Goal: Task Accomplishment & Management: Use online tool/utility

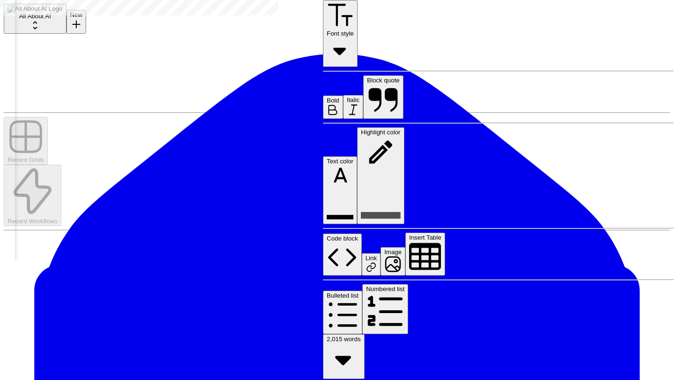
scroll to position [3719, 0]
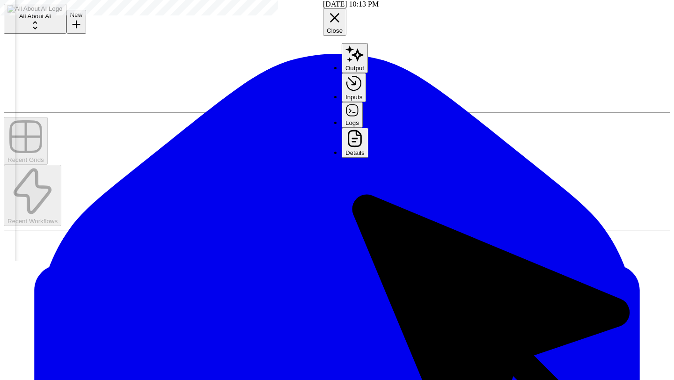
click at [363, 102] on button "Logs" at bounding box center [352, 114] width 21 height 25
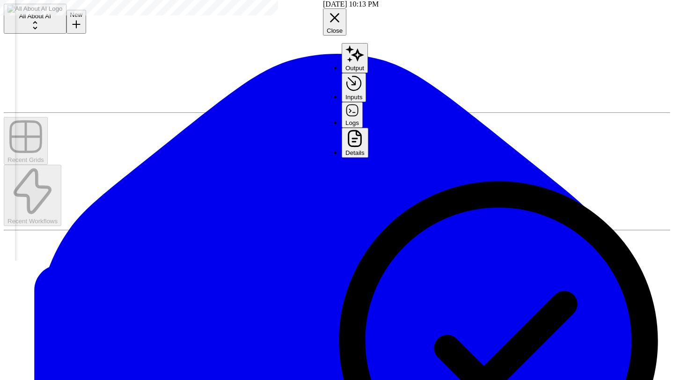
click at [369, 128] on button "Details" at bounding box center [355, 143] width 27 height 30
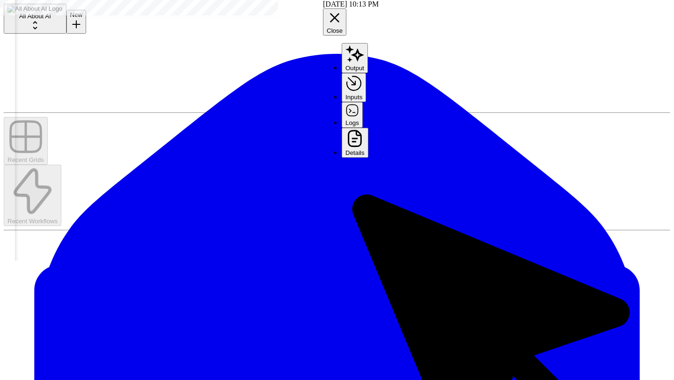
scroll to position [0, 615]
